Goal: Information Seeking & Learning: Learn about a topic

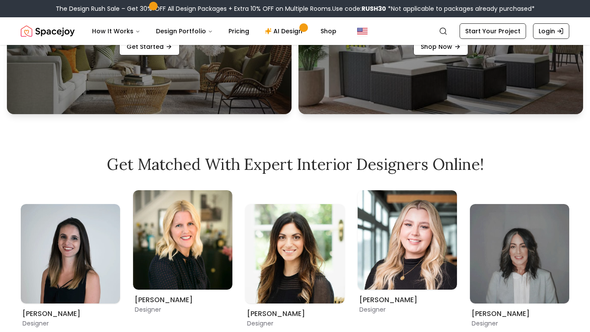
scroll to position [591, 0]
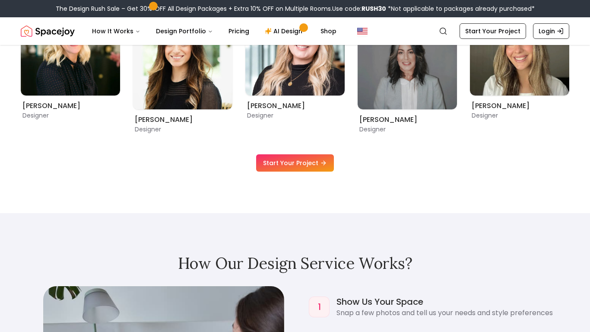
click at [306, 164] on link "Start Your Project" at bounding box center [295, 162] width 78 height 17
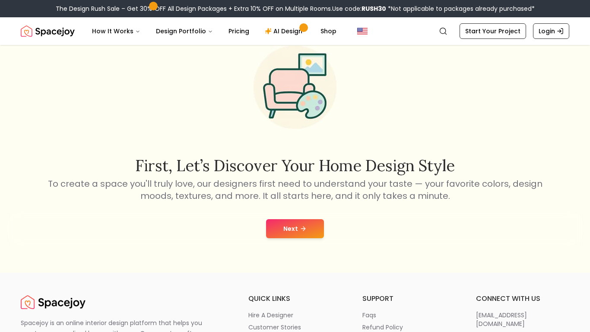
click at [296, 234] on button "Next" at bounding box center [295, 228] width 58 height 19
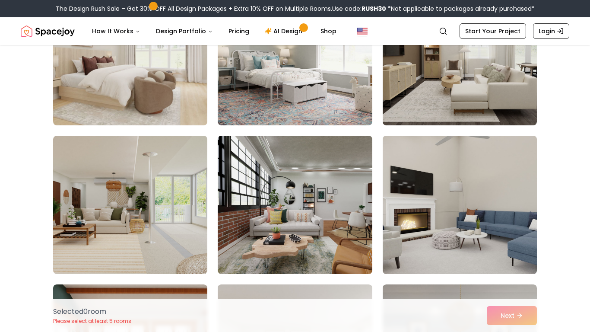
scroll to position [280, 0]
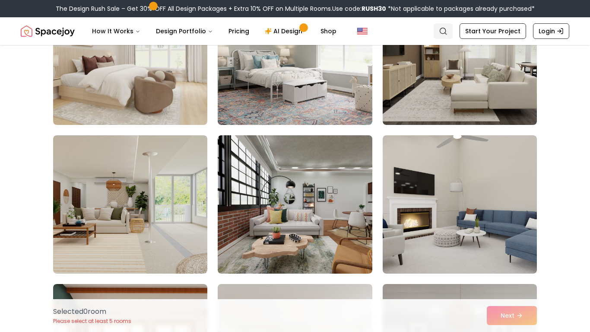
click at [445, 33] on circle "Global" at bounding box center [443, 31] width 6 height 6
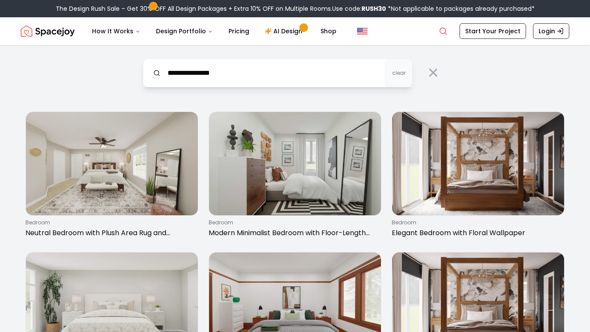
click at [211, 73] on input "**********" at bounding box center [278, 73] width 270 height 29
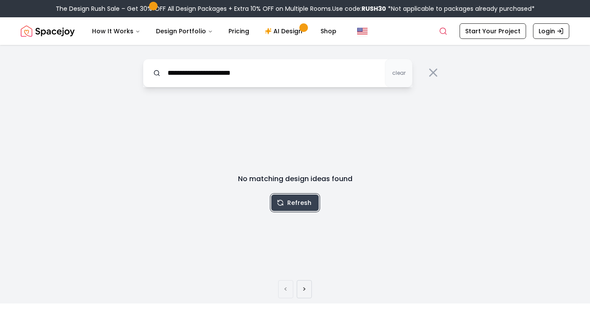
click at [289, 199] on button "Refresh" at bounding box center [295, 202] width 48 height 16
click at [257, 74] on input "**********" at bounding box center [278, 73] width 270 height 29
type input "**********"
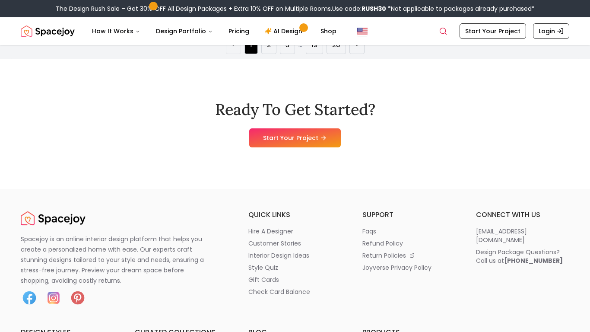
scroll to position [1510, 0]
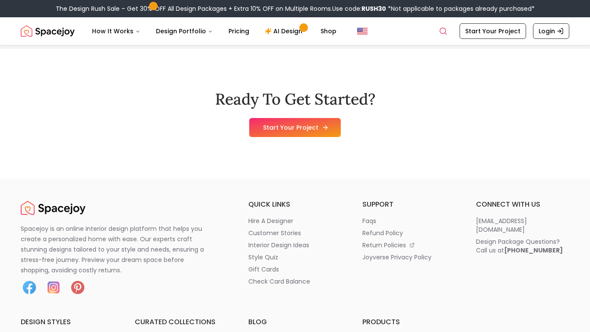
click at [304, 124] on link "Start Your Project" at bounding box center [295, 127] width 92 height 19
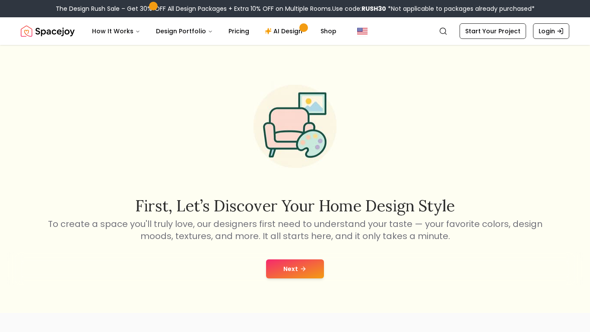
click at [286, 265] on button "Next" at bounding box center [295, 268] width 58 height 19
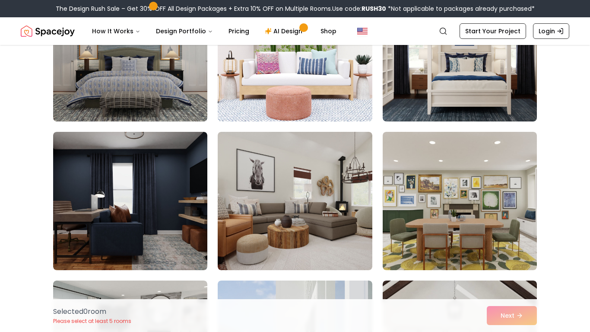
scroll to position [4146, 0]
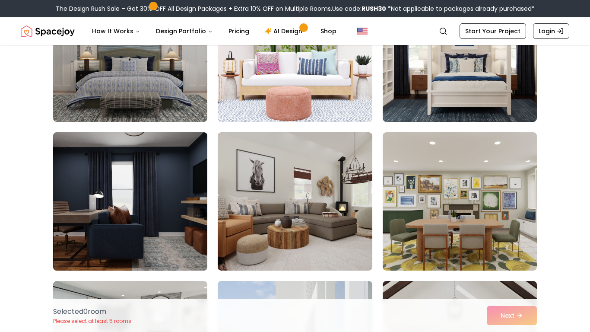
click at [164, 160] on img at bounding box center [130, 201] width 162 height 145
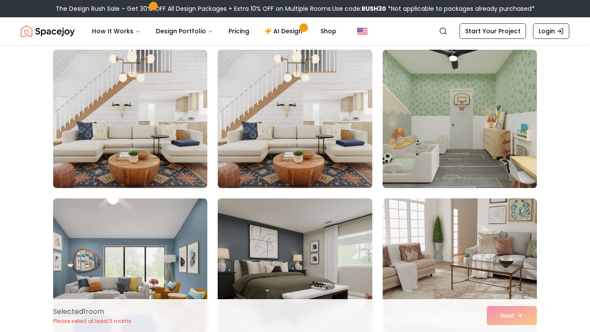
scroll to position [656, 0]
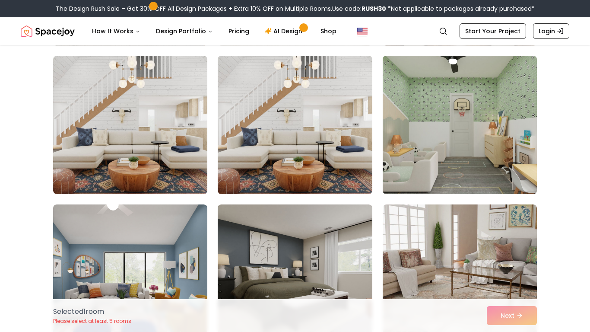
click at [490, 118] on img at bounding box center [460, 124] width 162 height 145
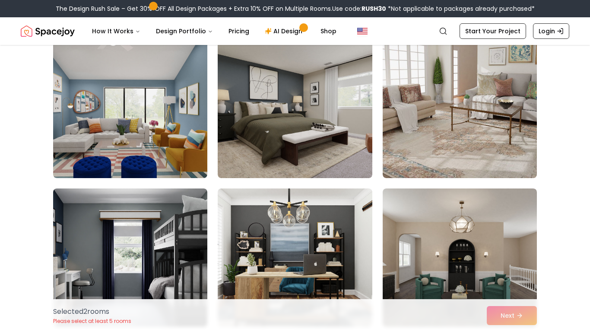
scroll to position [823, 0]
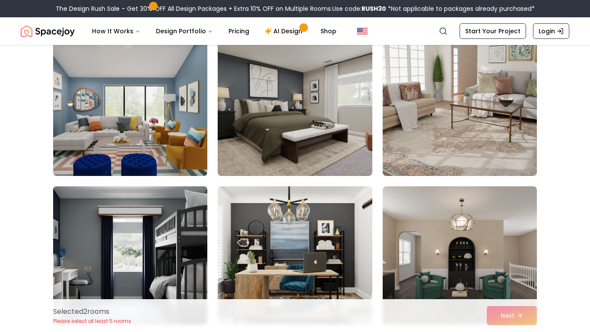
click at [157, 226] on img at bounding box center [130, 255] width 162 height 145
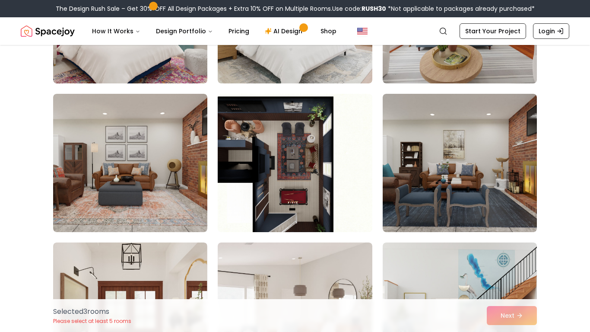
scroll to position [2697, 0]
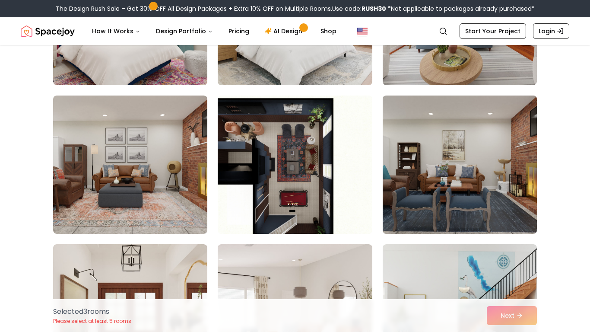
click at [453, 160] on img at bounding box center [460, 164] width 162 height 145
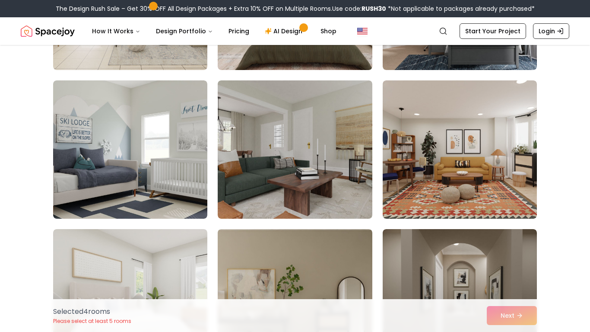
scroll to position [2116, 0]
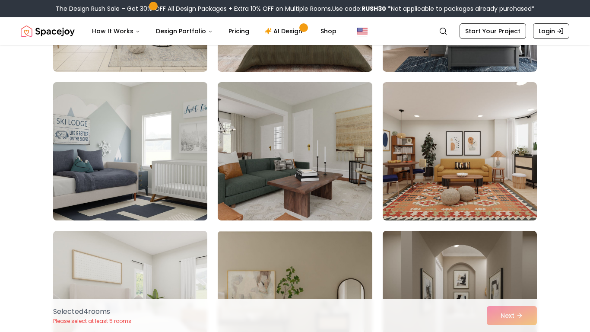
click at [114, 190] on img at bounding box center [130, 151] width 162 height 145
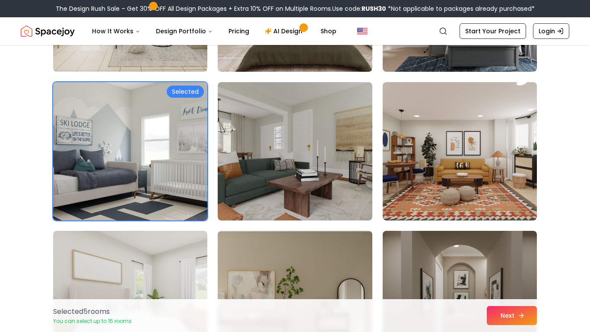
click at [529, 314] on button "Next" at bounding box center [512, 315] width 50 height 19
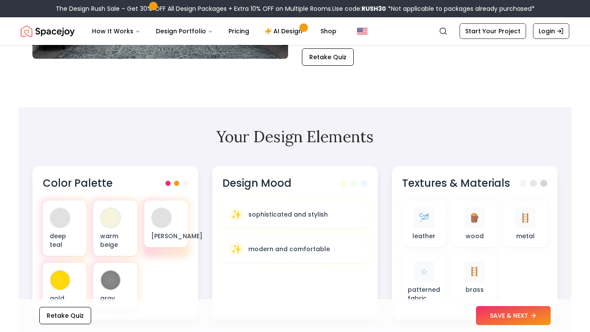
scroll to position [204, 0]
click at [260, 129] on section "Your Design Elements Color Palette deep teal warm beige rich brown gold gray De…" at bounding box center [295, 223] width 553 height 233
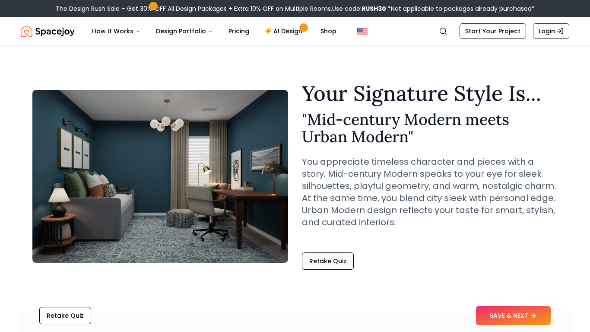
click at [328, 264] on button "Retake Quiz" at bounding box center [328, 260] width 52 height 17
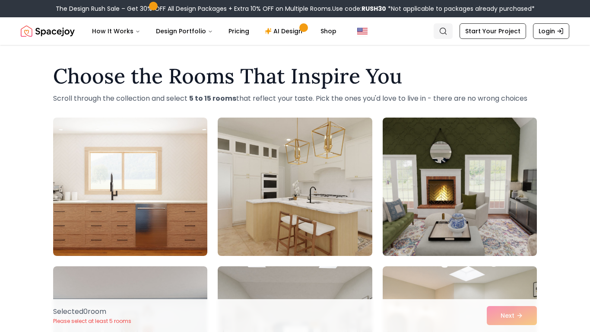
click at [445, 30] on icon "Global" at bounding box center [443, 31] width 9 height 9
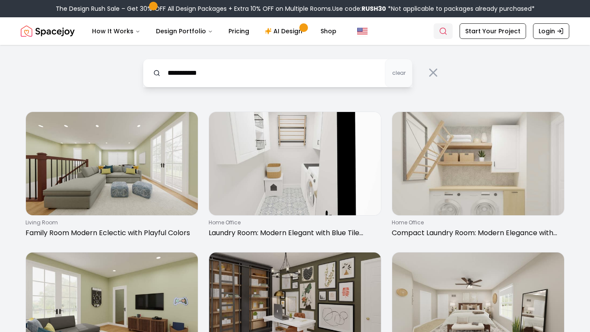
type input "**********"
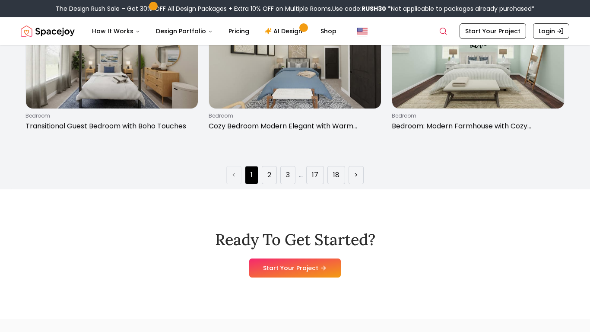
scroll to position [1370, 0]
click at [264, 173] on li "2" at bounding box center [269, 174] width 15 height 18
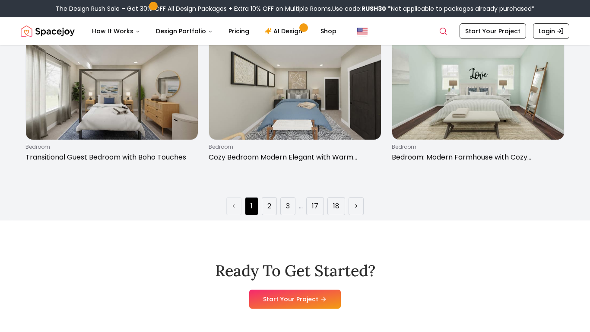
scroll to position [1339, 0]
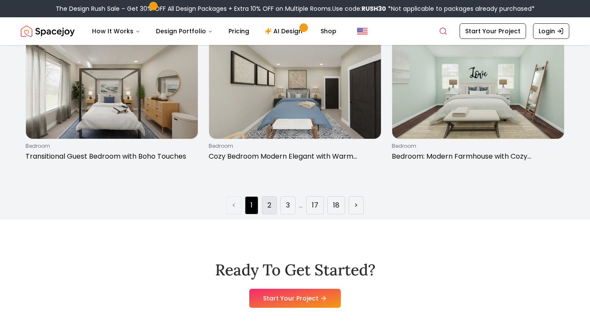
click at [269, 199] on li "2" at bounding box center [269, 205] width 15 height 18
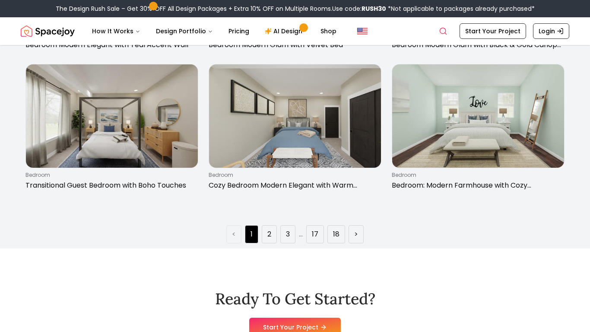
scroll to position [1301, 0]
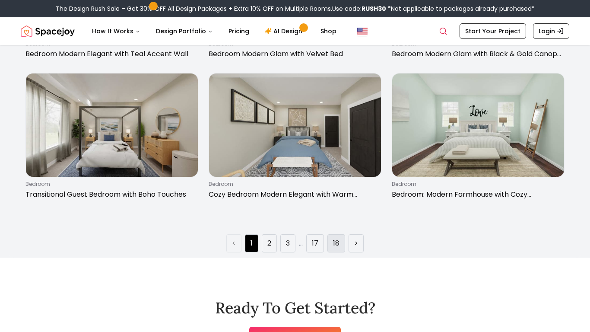
click at [337, 239] on link "18" at bounding box center [336, 243] width 6 height 10
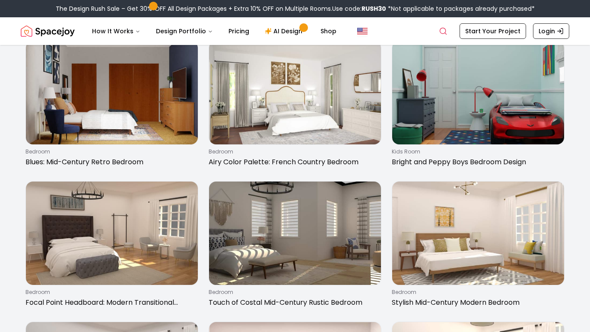
scroll to position [652, 0]
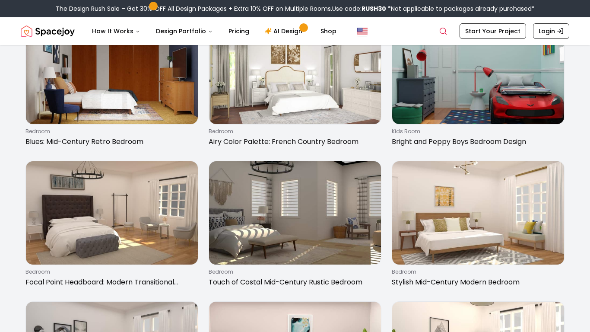
click at [318, 181] on img at bounding box center [295, 212] width 172 height 103
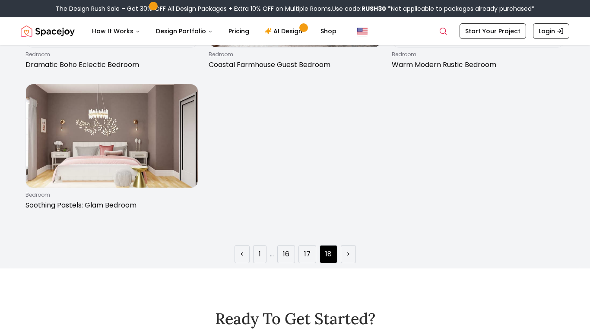
scroll to position [1159, 0]
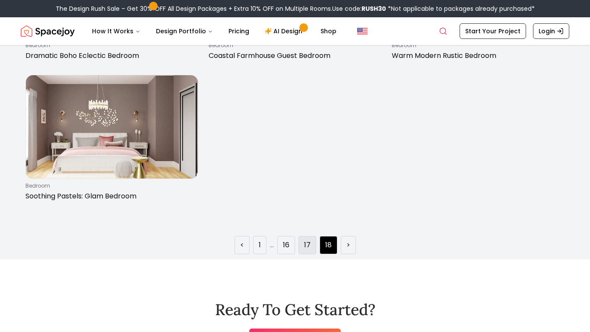
click at [307, 248] on link "17" at bounding box center [307, 245] width 6 height 10
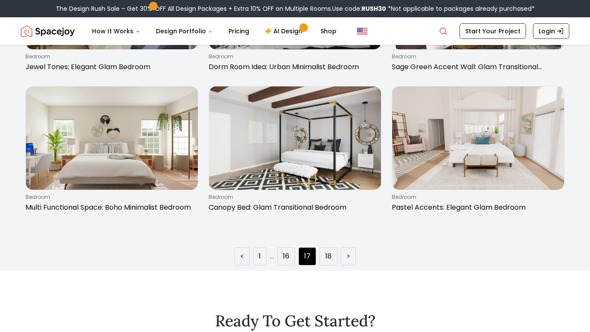
scroll to position [1292, 0]
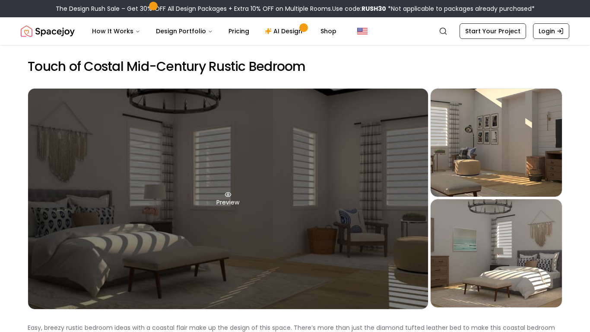
click at [219, 197] on div "Preview" at bounding box center [228, 199] width 400 height 220
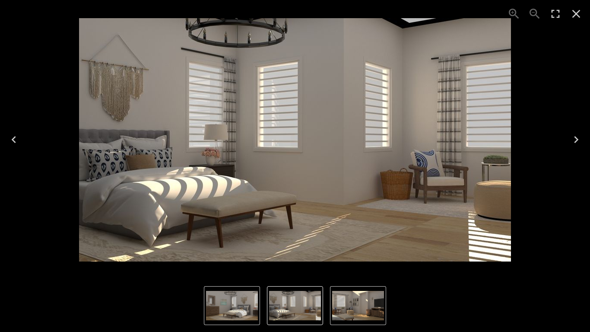
click at [572, 143] on icon "Next" at bounding box center [576, 140] width 14 height 14
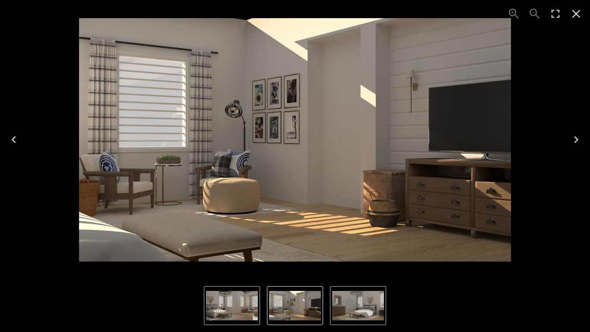
click at [572, 143] on icon "Next" at bounding box center [576, 140] width 14 height 14
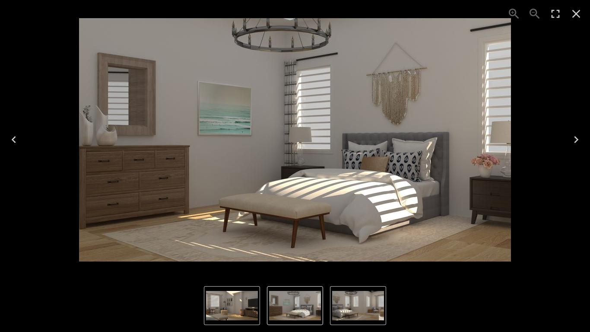
click at [564, 143] on button "Next" at bounding box center [576, 139] width 28 height 35
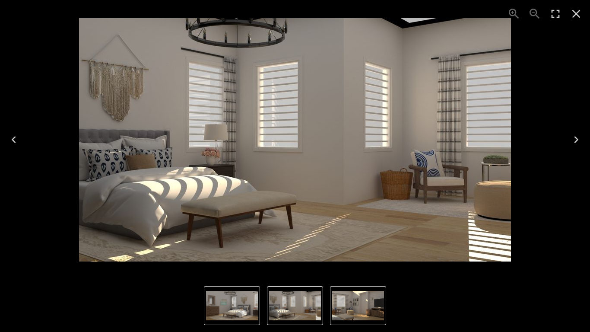
click at [575, 18] on icon "Close" at bounding box center [576, 14] width 14 height 14
